Goal: Task Accomplishment & Management: Use online tool/utility

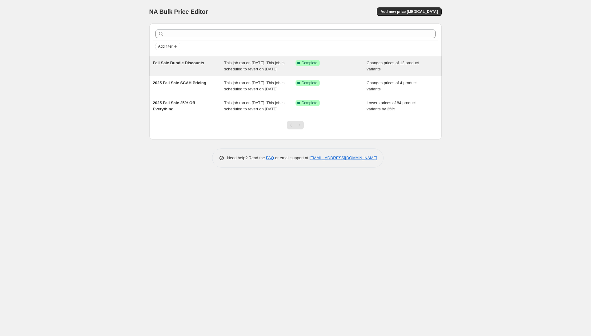
click at [206, 72] on div "Fall Sale Bundle Discounts" at bounding box center [188, 66] width 71 height 12
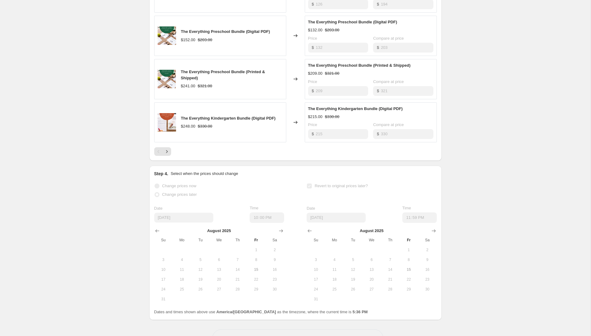
scroll to position [389, 0]
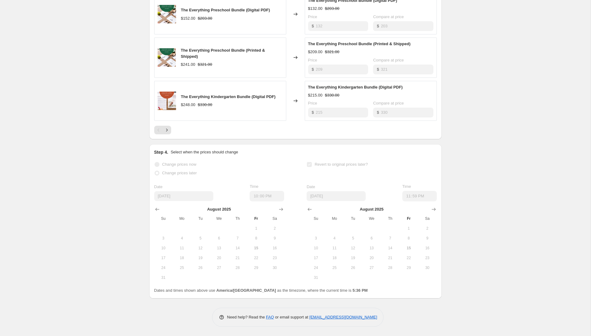
click at [255, 166] on div "Change prices now" at bounding box center [219, 164] width 130 height 9
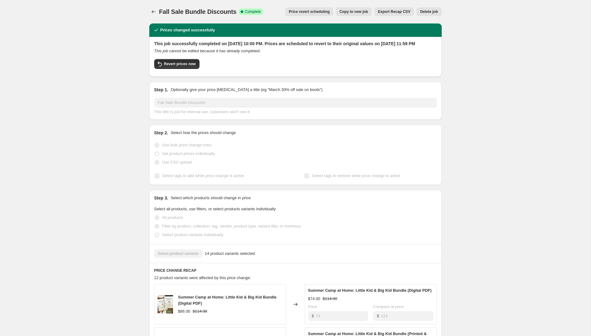
scroll to position [0, 0]
click at [301, 12] on span "Price revert scheduling" at bounding box center [309, 11] width 41 height 5
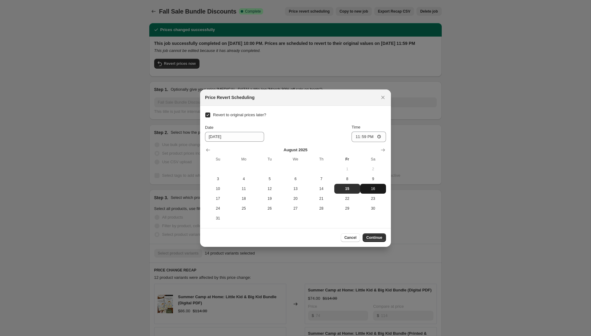
click at [375, 187] on span "16" at bounding box center [373, 188] width 21 height 5
type input "8/16/2025"
click at [356, 136] on input "23:59" at bounding box center [368, 137] width 34 height 10
type input "04:00"
click at [373, 235] on span "Continue" at bounding box center [374, 237] width 16 height 5
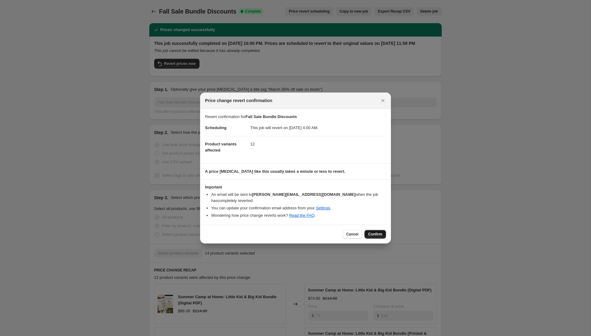
click at [377, 232] on span "Confirm" at bounding box center [375, 234] width 14 height 5
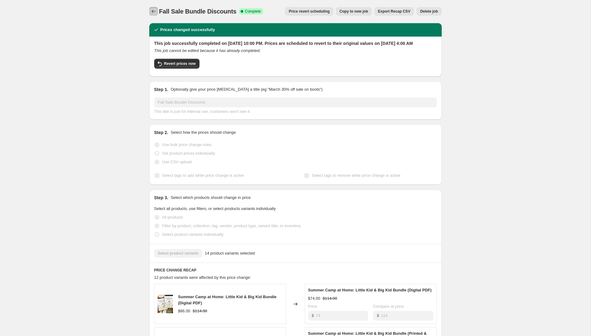
click at [153, 11] on icon "Price change jobs" at bounding box center [153, 11] width 6 height 6
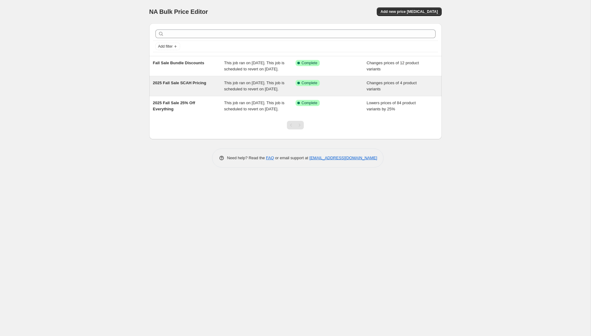
click at [229, 91] on span "This job ran on August 3, 2025. This job is scheduled to revert on August 15, 2…" at bounding box center [254, 86] width 60 height 11
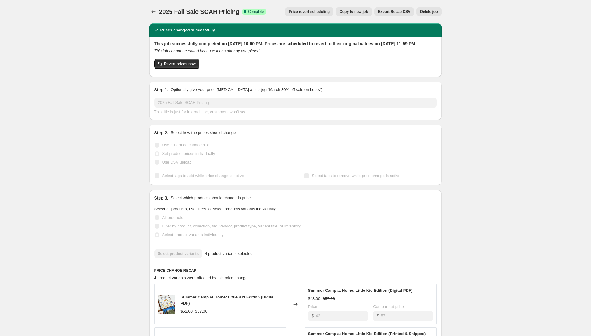
click at [315, 10] on span "Price revert scheduling" at bounding box center [309, 11] width 41 height 5
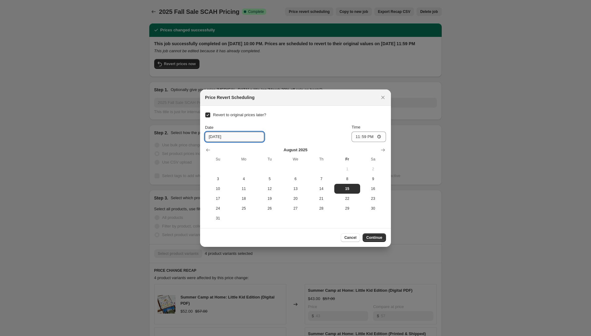
click at [214, 138] on input "8/15/2025" at bounding box center [234, 137] width 59 height 10
click at [369, 186] on span "16" at bounding box center [373, 188] width 21 height 5
type input "8/16/2025"
click at [356, 135] on input "23:59" at bounding box center [368, 137] width 34 height 10
click at [363, 135] on input "16:59" at bounding box center [368, 137] width 34 height 10
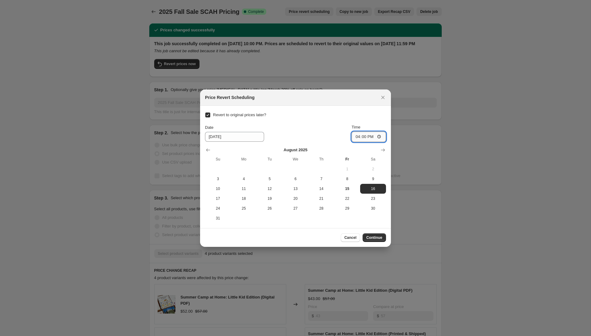
type input "04:00"
click at [378, 238] on span "Continue" at bounding box center [374, 237] width 16 height 5
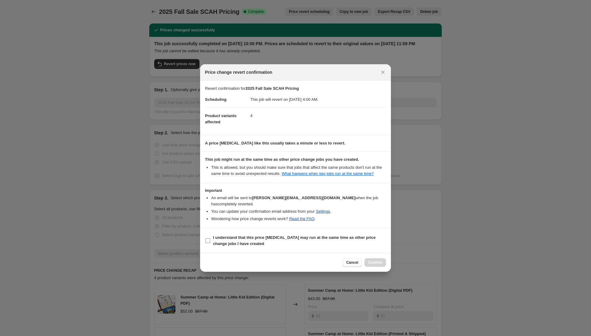
click at [375, 237] on b "I understand that this price change job may run at the same time as other price…" at bounding box center [294, 240] width 162 height 11
click at [210, 239] on input "I understand that this price change job may run at the same time as other price…" at bounding box center [207, 241] width 5 height 5
checkbox input "true"
click at [379, 264] on span "Confirm" at bounding box center [375, 262] width 14 height 5
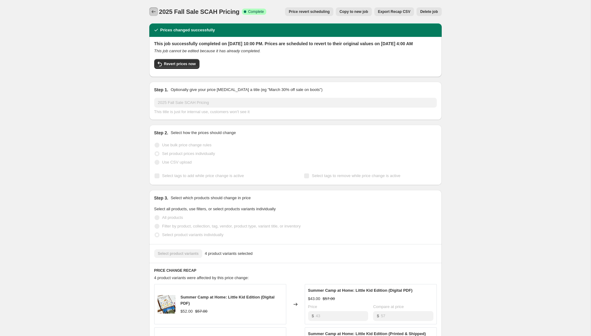
click at [150, 10] on icon "Price change jobs" at bounding box center [153, 12] width 6 height 6
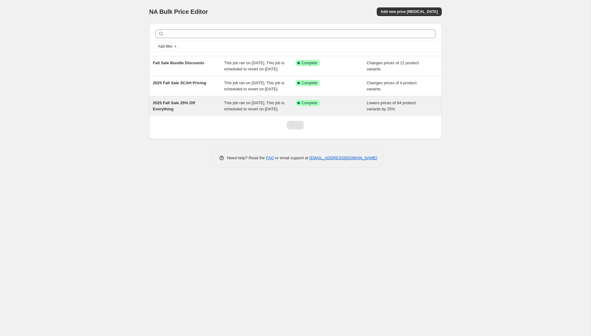
click at [242, 111] on span "This job ran on August 3, 2025. This job is scheduled to revert on August 15, 2…" at bounding box center [254, 106] width 60 height 11
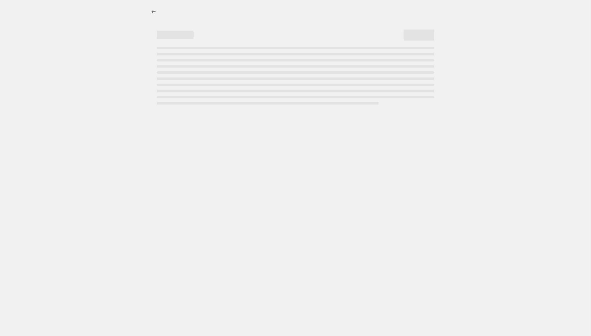
select select "percentage"
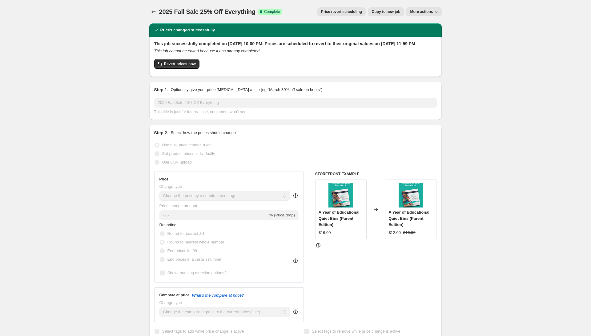
click at [339, 12] on span "Price revert scheduling" at bounding box center [341, 11] width 41 height 5
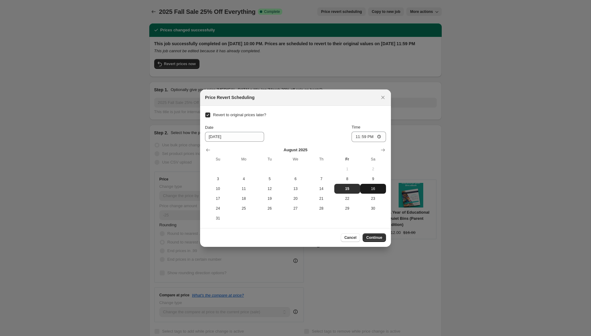
click at [373, 189] on span "16" at bounding box center [373, 188] width 21 height 5
type input "8/16/2025"
click at [354, 135] on input "23:59" at bounding box center [368, 137] width 34 height 10
type input "04:00"
click at [372, 235] on span "Continue" at bounding box center [374, 237] width 16 height 5
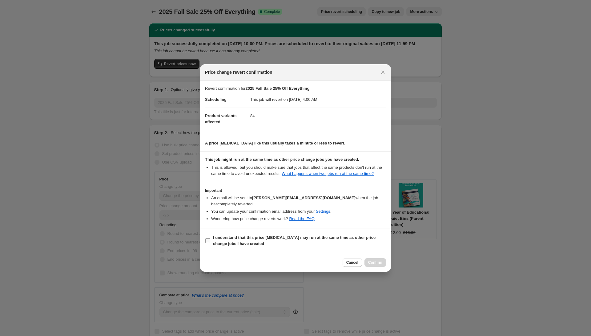
click at [231, 239] on b "I understand that this price change job may run at the same time as other price…" at bounding box center [294, 240] width 162 height 11
click at [210, 239] on input "I understand that this price change job may run at the same time as other price…" at bounding box center [207, 241] width 5 height 5
checkbox input "true"
click at [378, 262] on span "Confirm" at bounding box center [375, 262] width 14 height 5
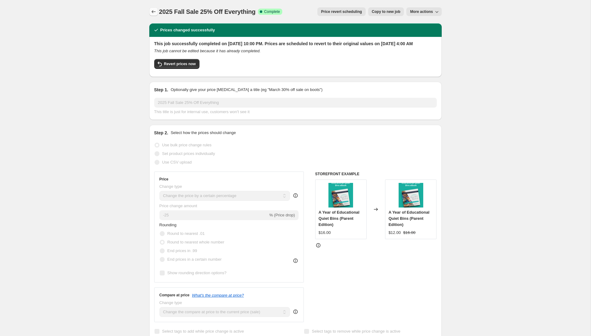
click at [154, 14] on icon "Price change jobs" at bounding box center [153, 12] width 6 height 6
